Goal: Task Accomplishment & Management: Use online tool/utility

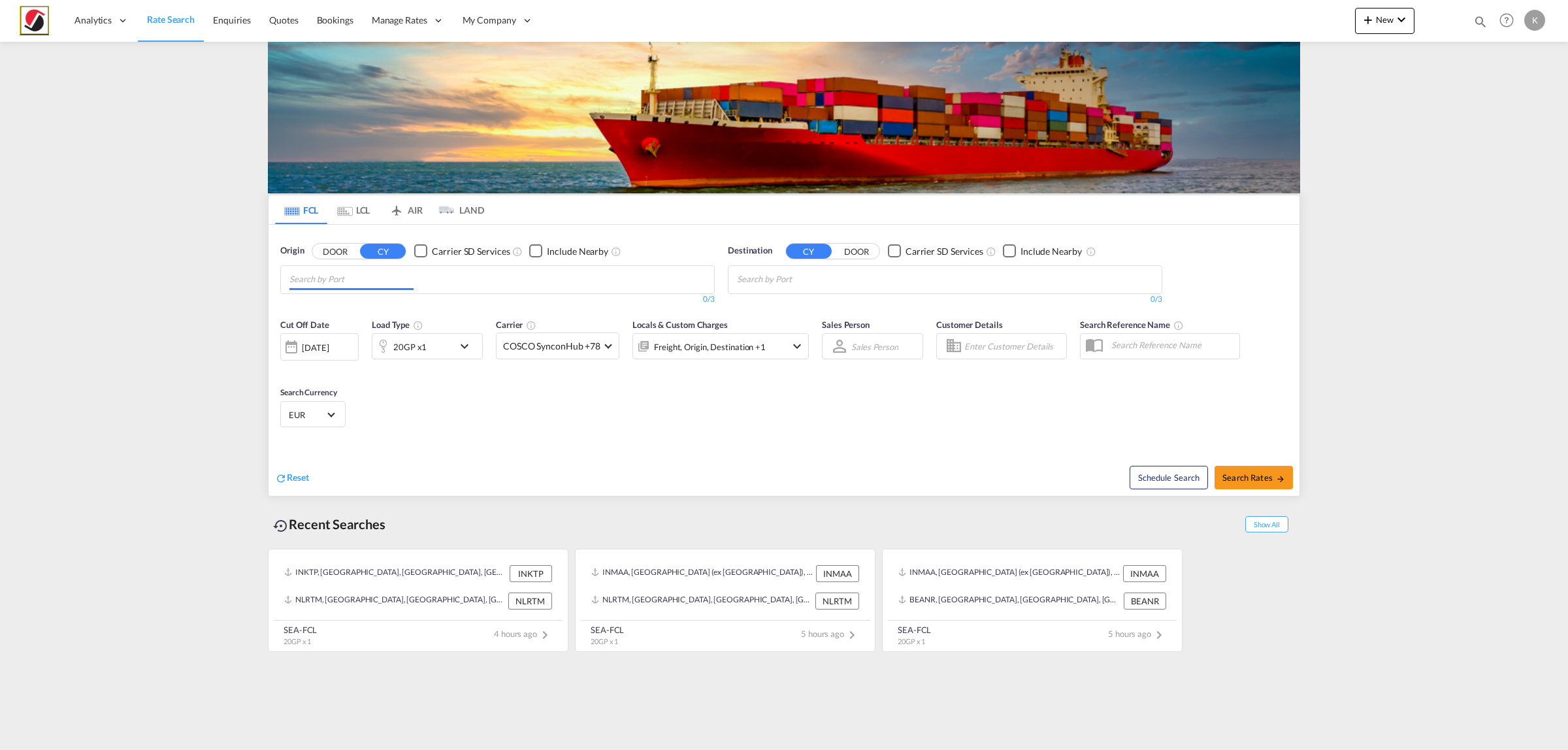
click at [321, 284] on input "Chips input." at bounding box center [351, 280] width 124 height 21
type input "mundra"
click at [367, 312] on div "Mundra India INMUN" at bounding box center [391, 310] width 248 height 39
click at [433, 354] on div "20GP x1" at bounding box center [413, 346] width 81 height 26
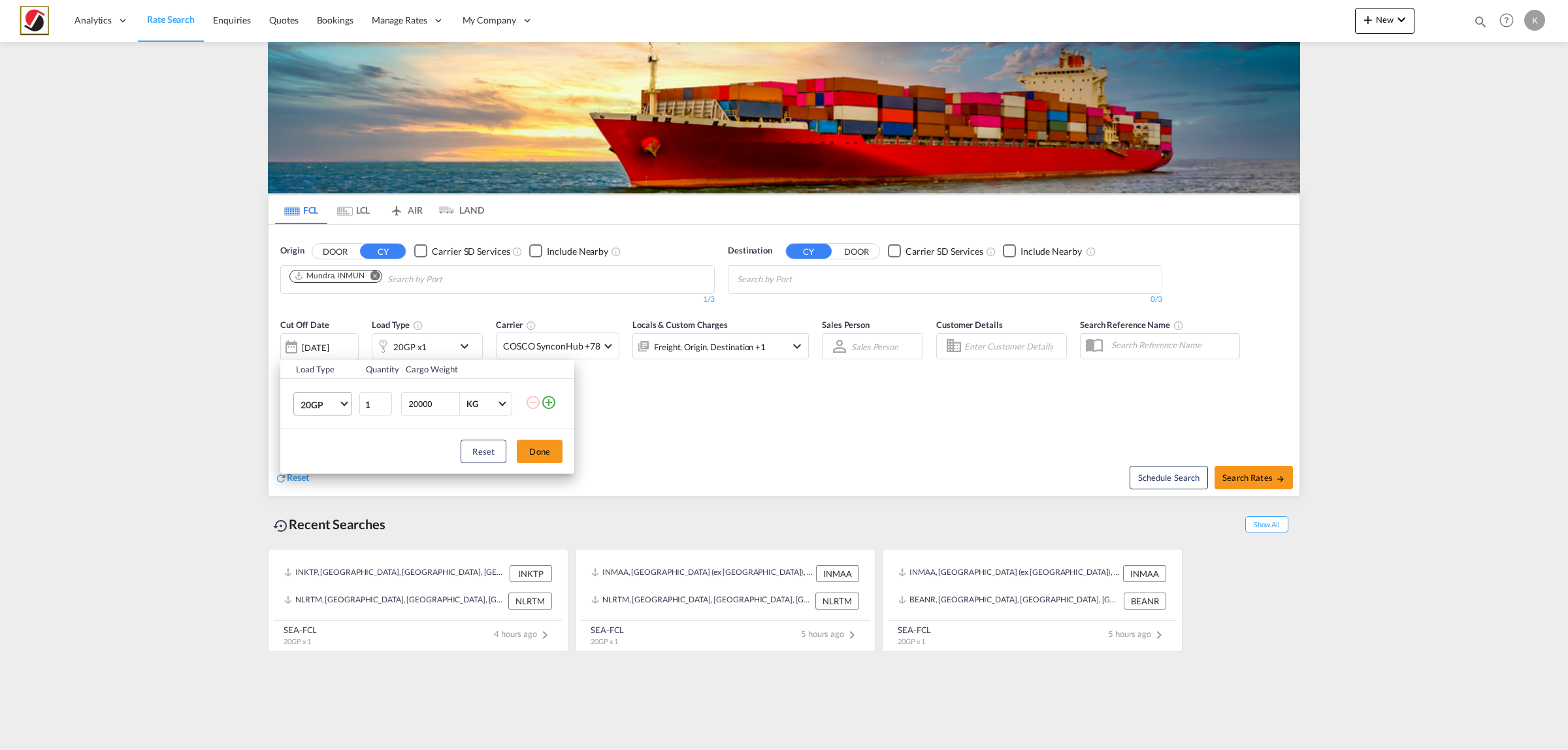
click at [335, 410] on span "20GP" at bounding box center [319, 404] width 38 height 13
click at [320, 465] on div "40HC" at bounding box center [312, 467] width 24 height 13
click at [526, 449] on button "Done" at bounding box center [540, 452] width 46 height 24
click at [820, 291] on md-chips at bounding box center [945, 280] width 433 height 28
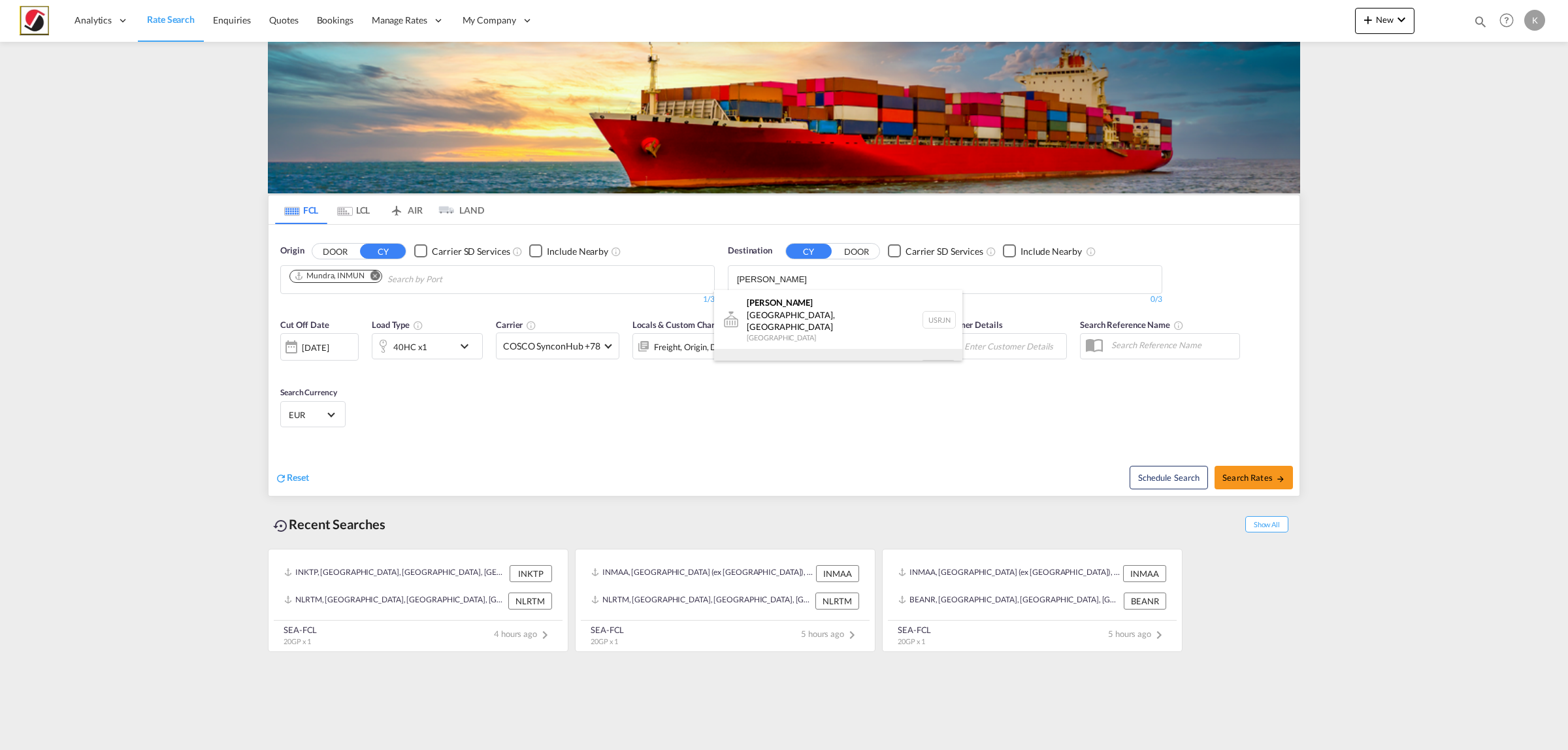
type input "[PERSON_NAME]"
click at [823, 349] on div "[PERSON_NAME] dam [GEOGRAPHIC_DATA] NLRTM" at bounding box center [838, 368] width 248 height 39
click at [1242, 484] on button "Search Rates" at bounding box center [1254, 478] width 78 height 24
type input "INMUN to NLRTM / [DATE]"
